Goal: Transaction & Acquisition: Purchase product/service

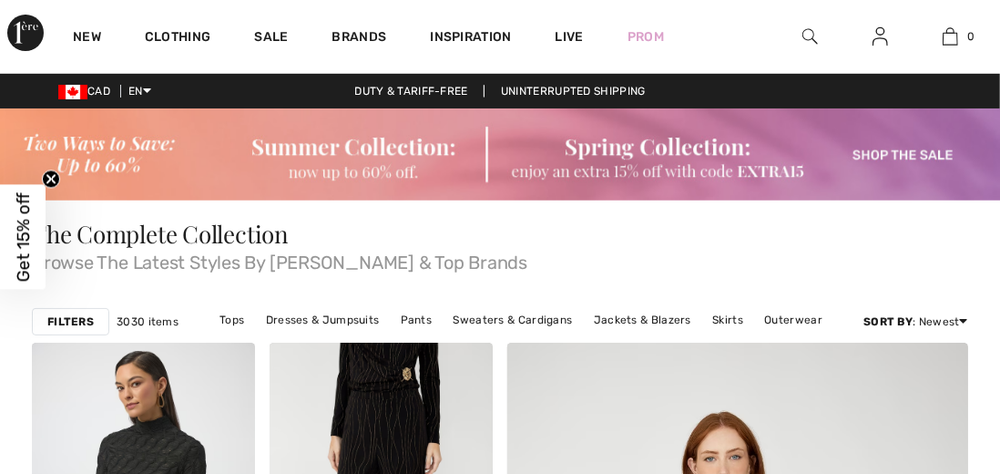
checkbox input "true"
click at [528, 321] on link "Sweaters & Cardigans" at bounding box center [514, 320] width 138 height 24
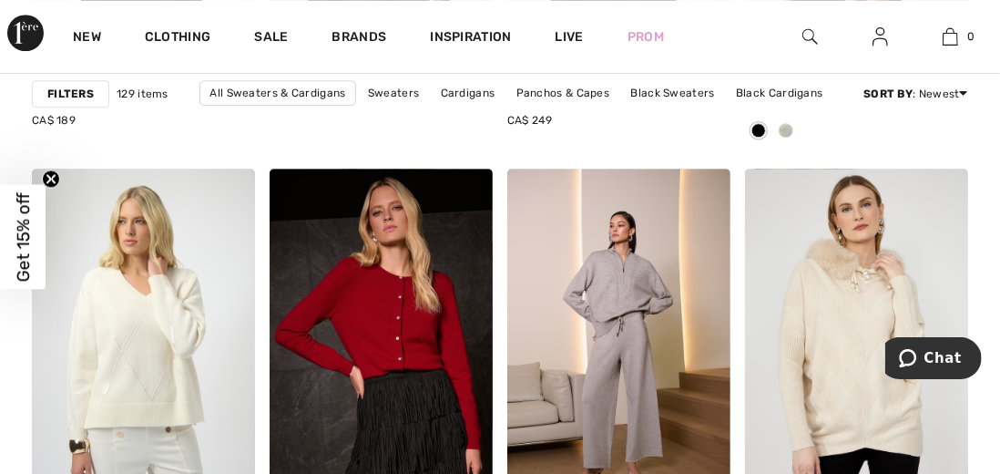
scroll to position [2556, 0]
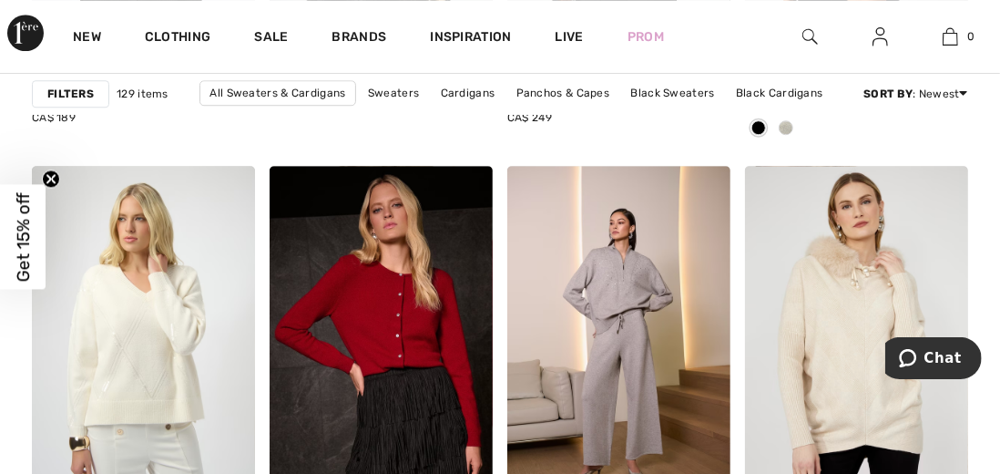
click at [620, 387] on img at bounding box center [618, 333] width 223 height 335
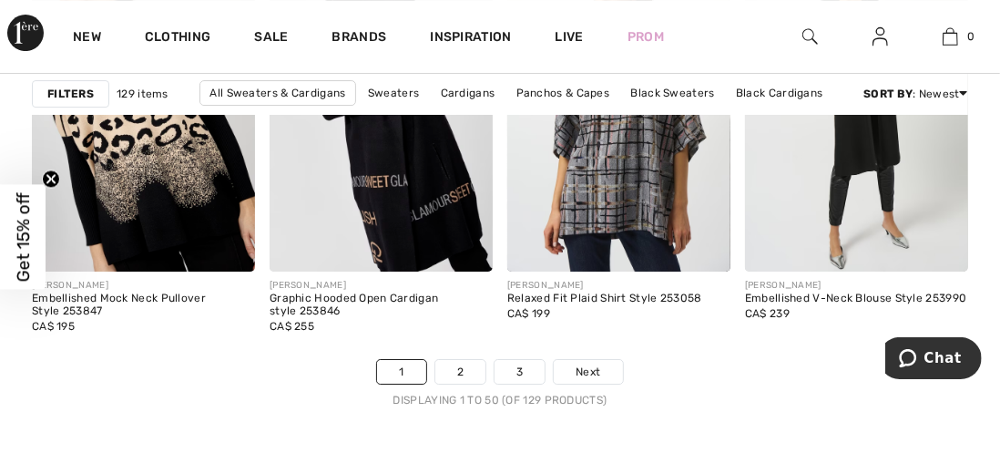
scroll to position [6656, 0]
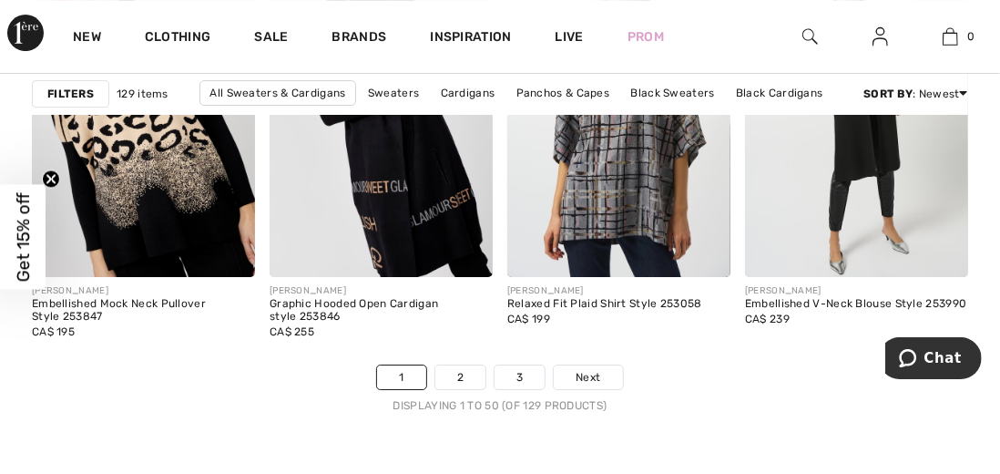
click at [607, 365] on link "Next" at bounding box center [588, 377] width 68 height 24
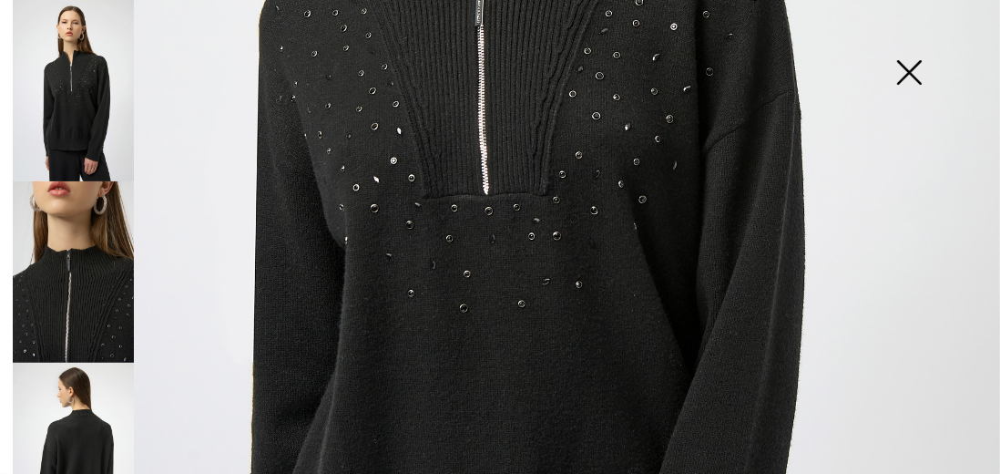
scroll to position [561, 0]
click at [927, 57] on img at bounding box center [909, 74] width 91 height 94
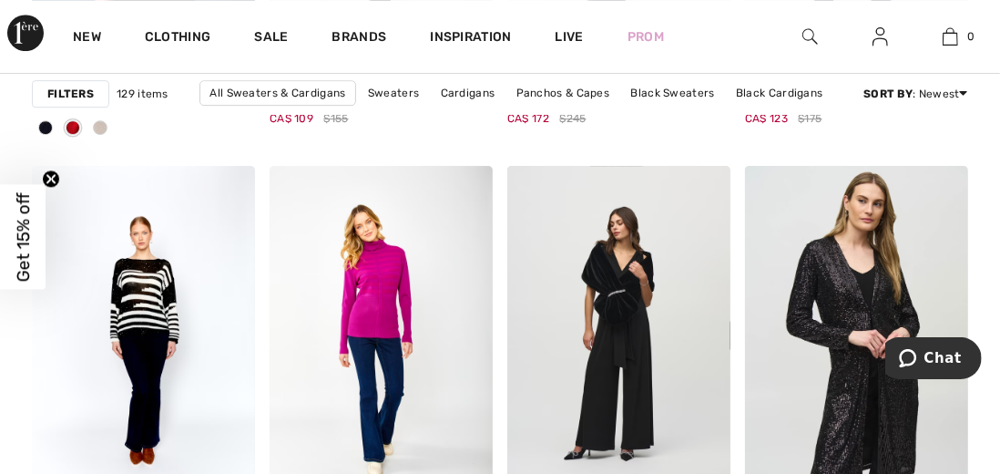
scroll to position [6434, 0]
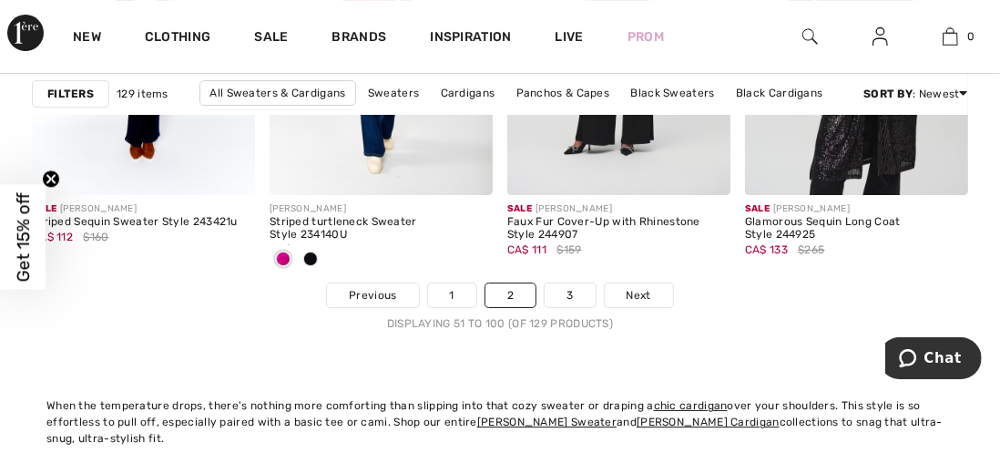
click at [646, 291] on span "Next" at bounding box center [639, 295] width 25 height 16
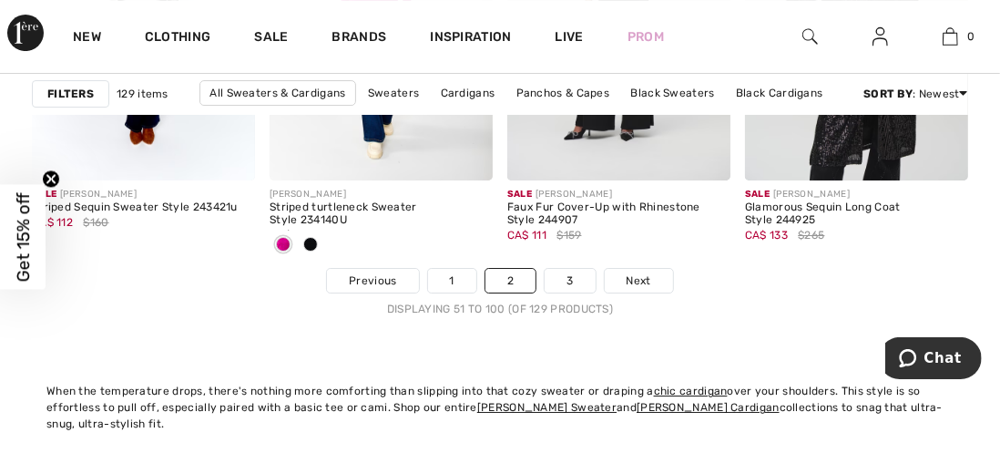
scroll to position [6824, 0]
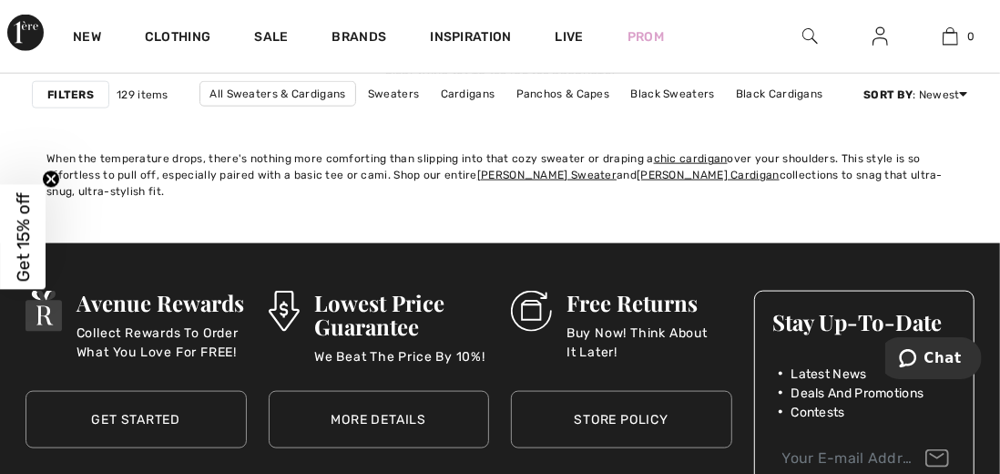
scroll to position [4670, 0]
